Goal: Task Accomplishment & Management: Manage account settings

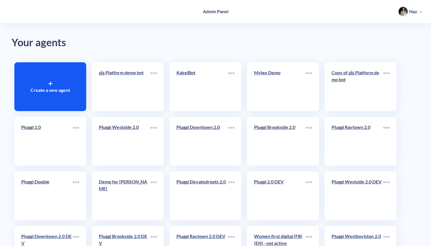
click at [115, 74] on p "🤖 Platform demo bot" at bounding box center [125, 72] width 52 height 7
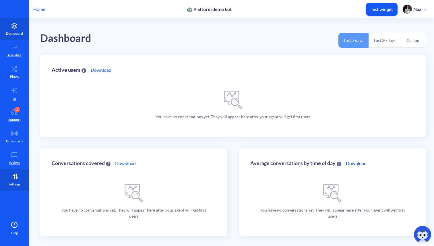
click at [5, 186] on link "Settings" at bounding box center [14, 180] width 29 height 22
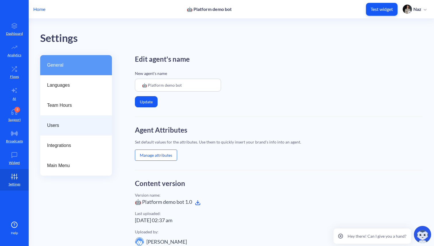
click at [66, 125] on span "Users" at bounding box center [73, 125] width 53 height 7
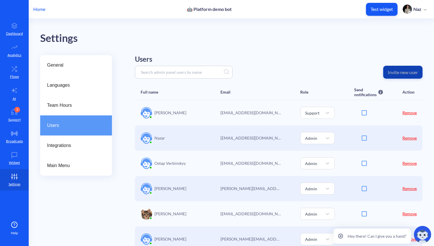
click at [391, 67] on button "Invite new user" at bounding box center [402, 72] width 39 height 13
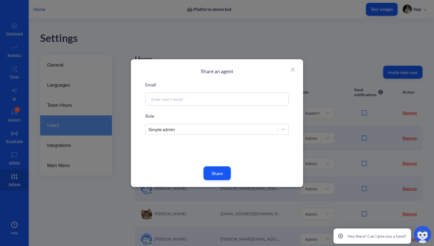
click at [200, 97] on input at bounding box center [209, 99] width 123 height 7
paste input "[PERSON_NAME][EMAIL_ADDRESS][DOMAIN_NAME]"
type input "[PERSON_NAME][EMAIL_ADDRESS][DOMAIN_NAME]"
click at [222, 181] on div "Share an agent Email [PERSON_NAME][EMAIL_ADDRESS][DOMAIN_NAME] Role Simple admi…" at bounding box center [217, 123] width 172 height 128
click at [222, 173] on button "Share" at bounding box center [217, 173] width 27 height 14
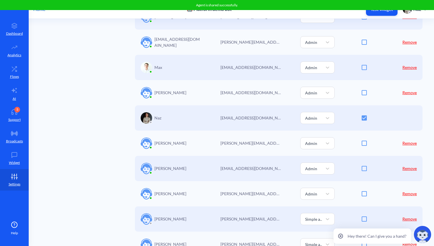
scroll to position [295, 0]
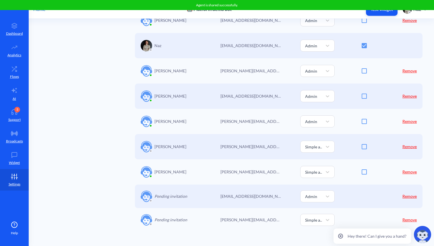
click at [413, 196] on link "Remove" at bounding box center [409, 196] width 14 height 5
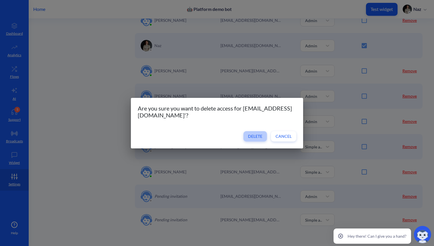
click at [258, 138] on span "Delete" at bounding box center [255, 136] width 14 height 6
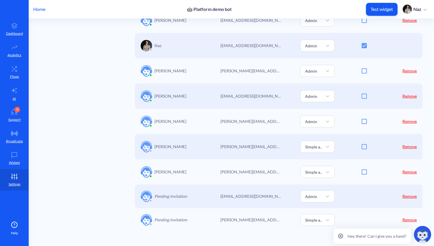
scroll to position [271, 0]
